Goal: Information Seeking & Learning: Learn about a topic

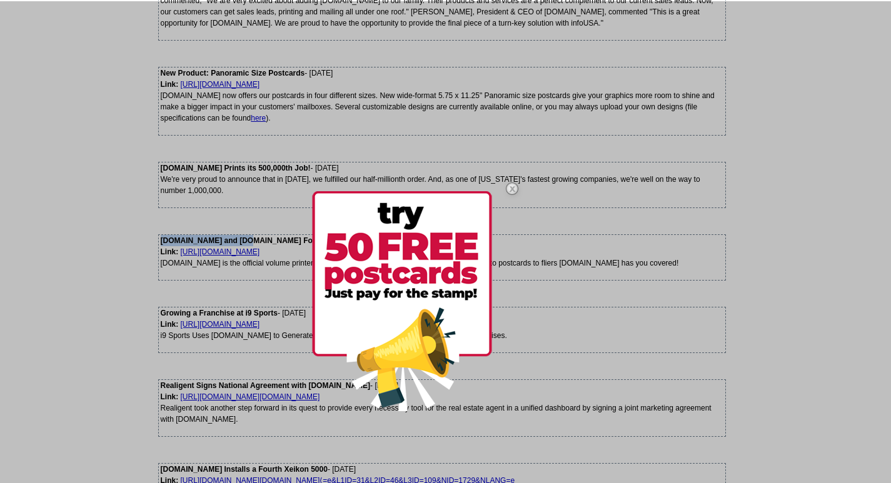
scroll to position [818, 0]
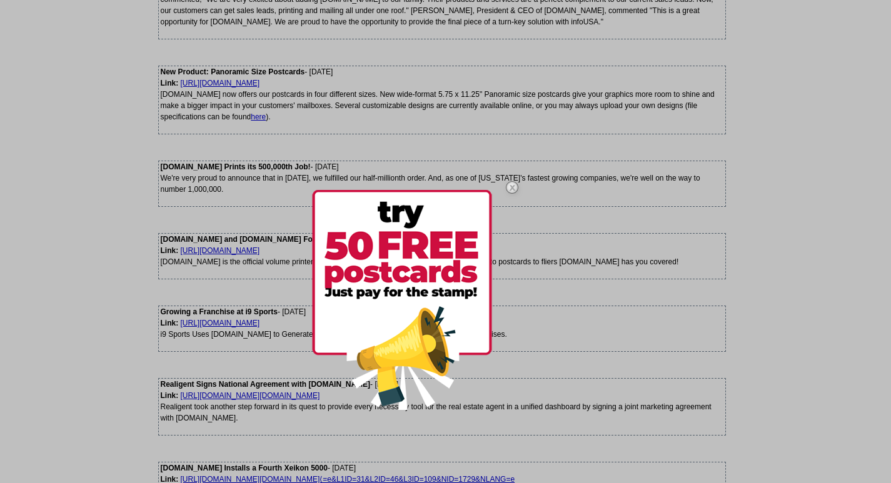
click at [509, 187] on img at bounding box center [512, 187] width 36 height 36
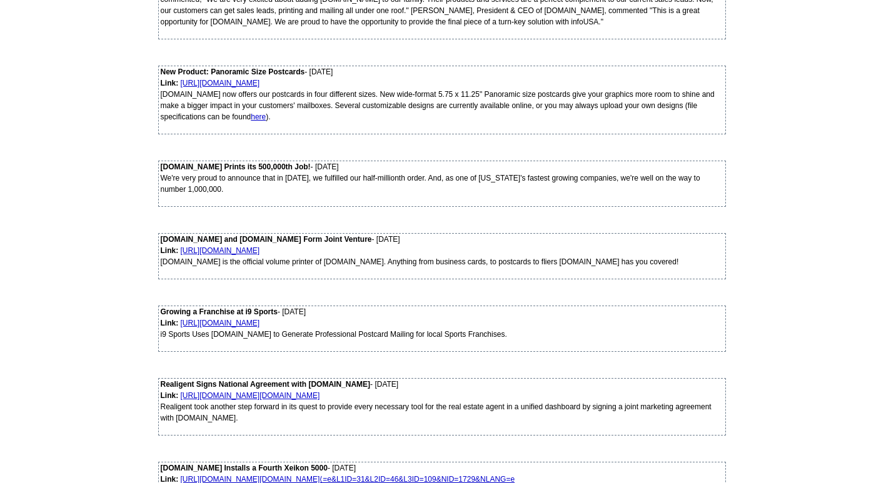
click at [368, 236] on strong "[DOMAIN_NAME] and [DOMAIN_NAME] Form Joint Venture" at bounding box center [266, 239] width 211 height 9
drag, startPoint x: 368, startPoint y: 236, endPoint x: 195, endPoint y: 241, distance: 173.2
click at [195, 241] on strong "[DOMAIN_NAME] and [DOMAIN_NAME] Form Joint Venture" at bounding box center [266, 239] width 211 height 9
click at [171, 241] on strong "[DOMAIN_NAME] and [DOMAIN_NAME] Form Joint Venture" at bounding box center [266, 239] width 211 height 9
drag, startPoint x: 171, startPoint y: 241, endPoint x: 231, endPoint y: 239, distance: 60.6
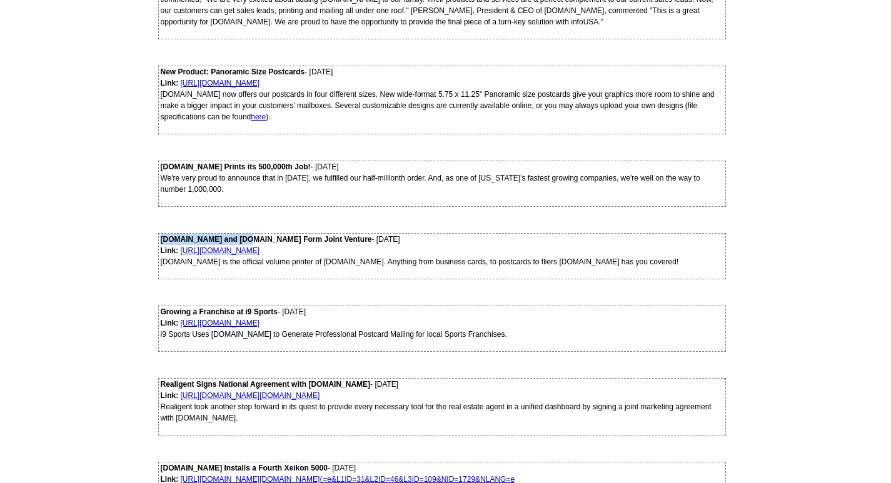
click at [231, 239] on strong "[DOMAIN_NAME] and [DOMAIN_NAME] Form Joint Venture" at bounding box center [266, 239] width 211 height 9
click at [238, 252] on link "[URL][DOMAIN_NAME]" at bounding box center [220, 250] width 79 height 9
click at [246, 271] on div "Link: http://www.realestatetoolbox.com/16/16/ expresscopy.com is the official v…" at bounding box center [442, 262] width 562 height 34
click at [446, 261] on div "Link: http://www.realestatetoolbox.com/16/16/ expresscopy.com is the official v…" at bounding box center [442, 262] width 562 height 34
